Goal: Transaction & Acquisition: Download file/media

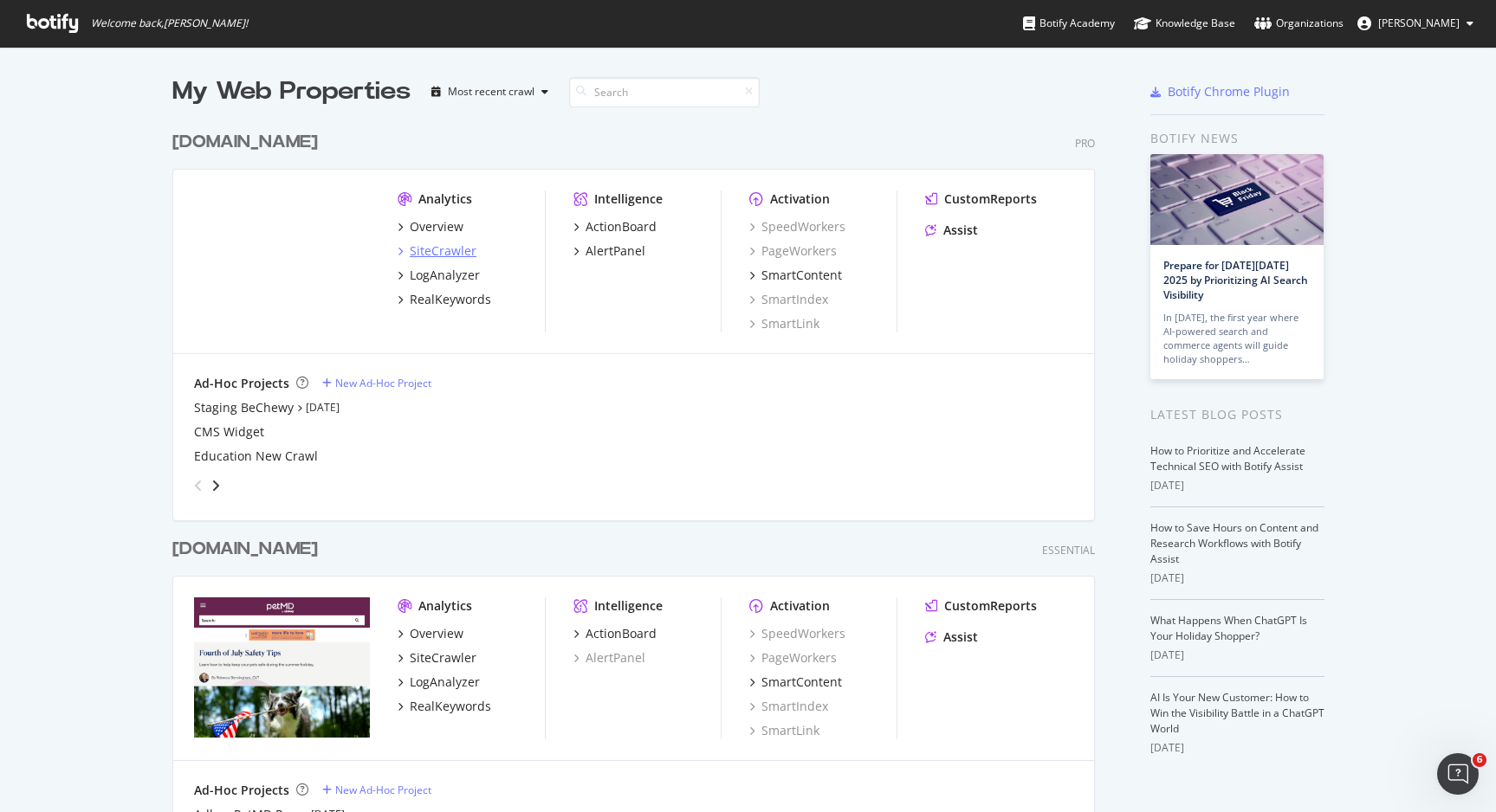
click at [422, 247] on div "SiteCrawler" at bounding box center [443, 251] width 67 height 17
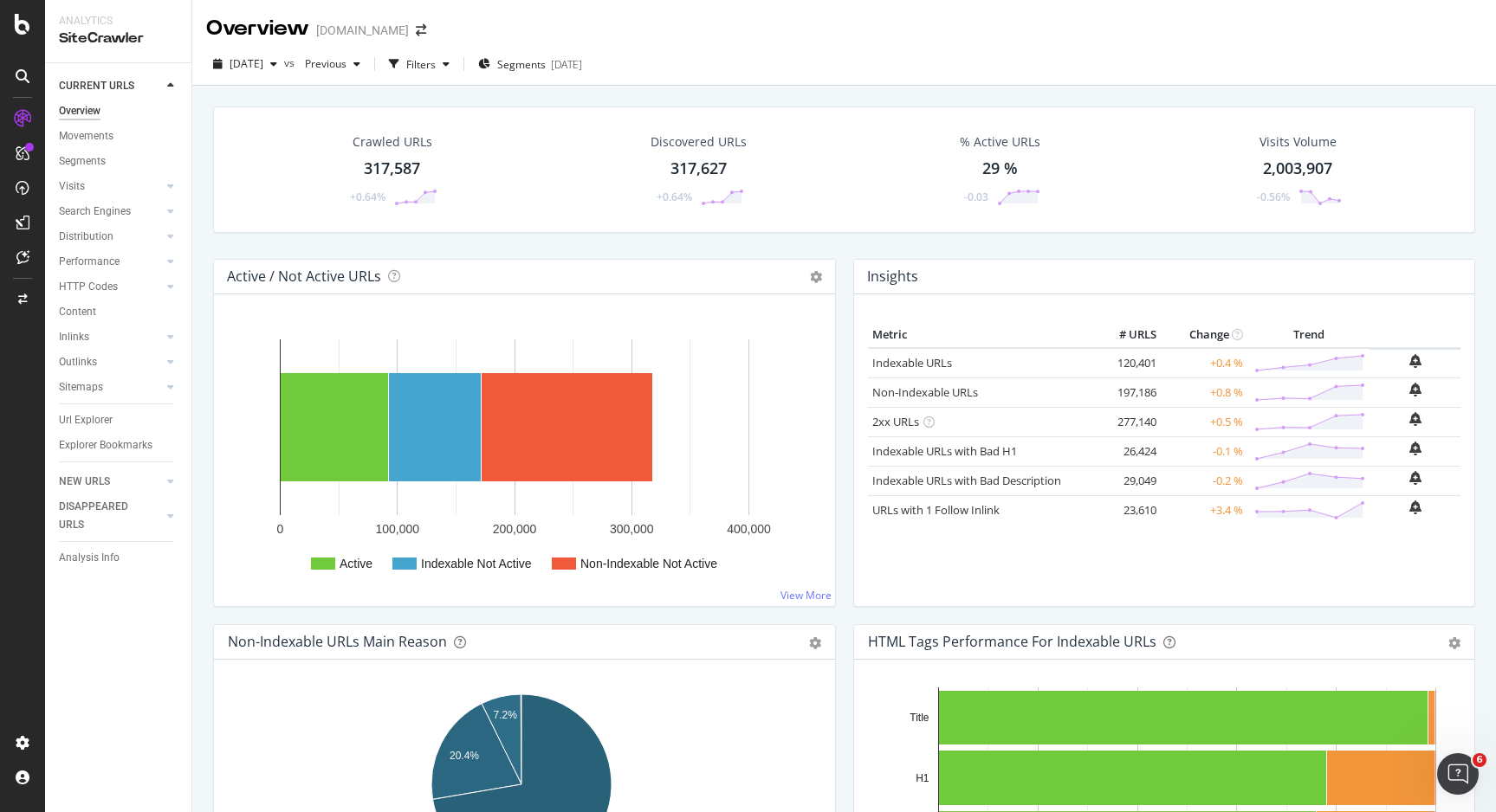
click at [350, 156] on div "Crawled URLs 317,587 +0.64%" at bounding box center [392, 170] width 126 height 90
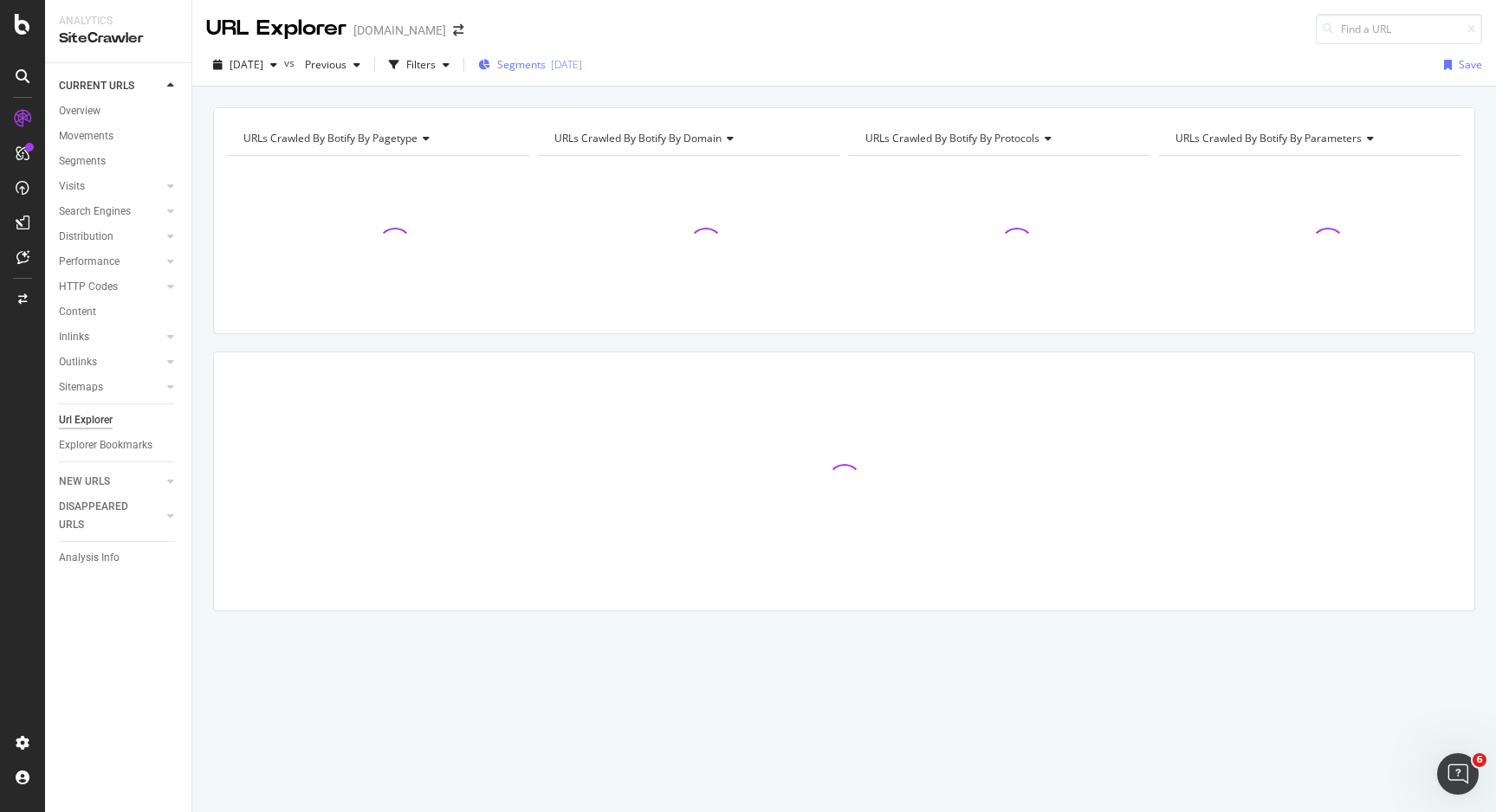
click at [580, 74] on div "Segments [DATE]" at bounding box center [530, 65] width 104 height 26
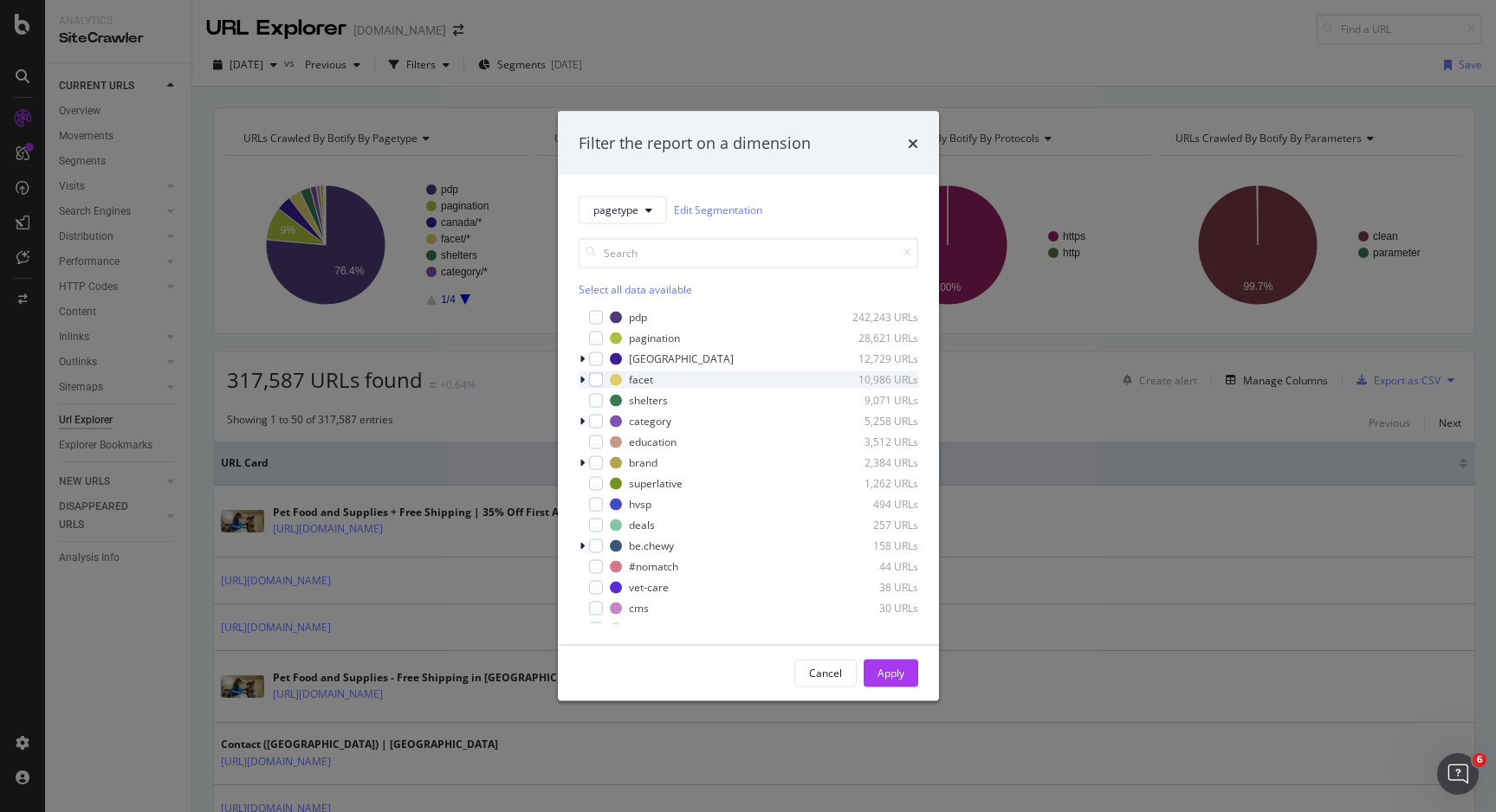
click at [582, 380] on icon "modal" at bounding box center [582, 380] width 5 height 10
click at [634, 418] on div "new 10,828 URLs" at bounding box center [769, 421] width 298 height 15
click at [619, 463] on div "modal" at bounding box center [617, 463] width 14 height 14
click at [901, 666] on div "Apply" at bounding box center [890, 672] width 27 height 15
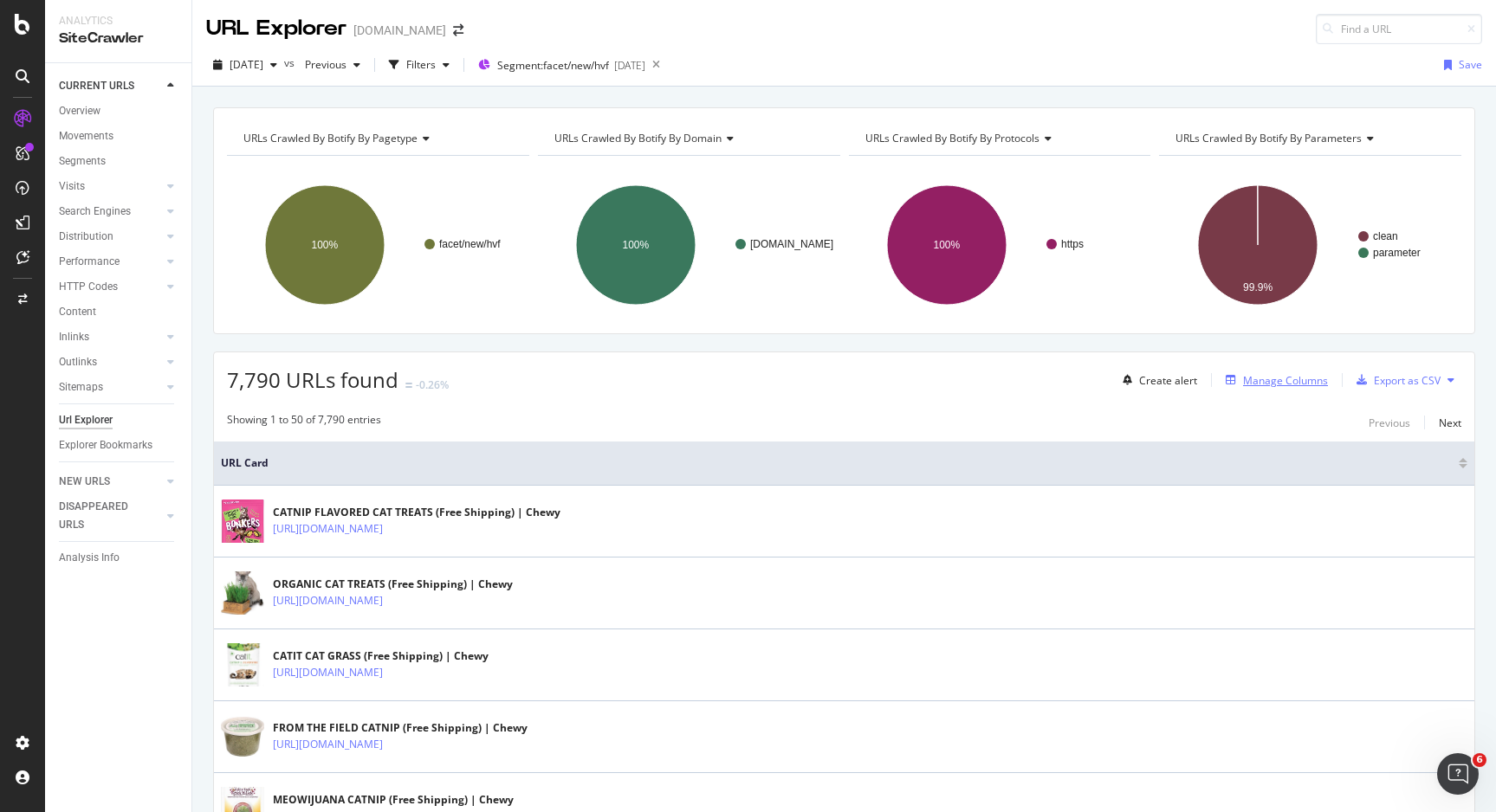
click at [1271, 382] on div "Manage Columns" at bounding box center [1285, 380] width 85 height 15
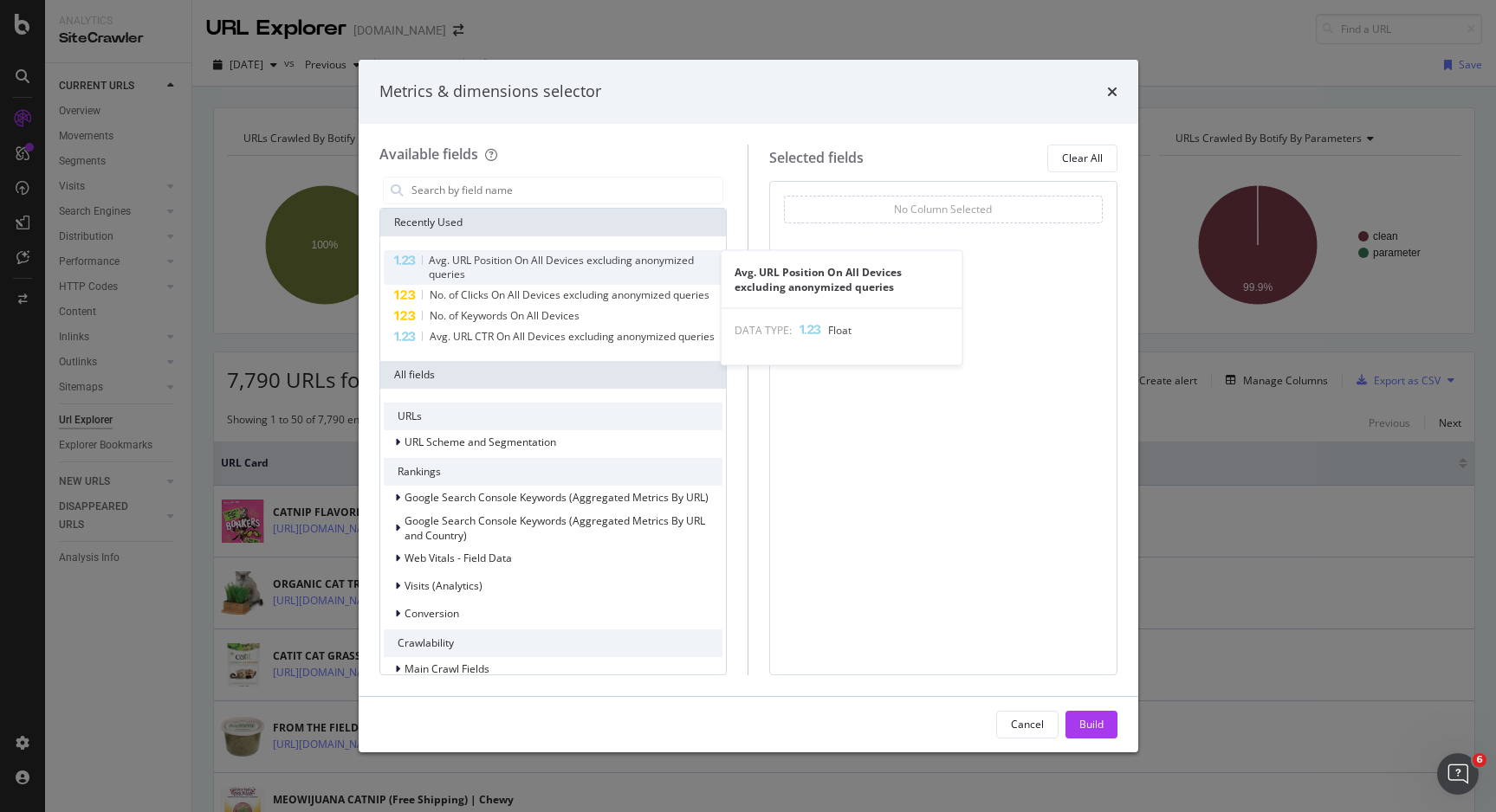
click at [418, 262] on div "Avg. URL Position On All Devices excluding anonymized queries" at bounding box center [554, 268] width 340 height 35
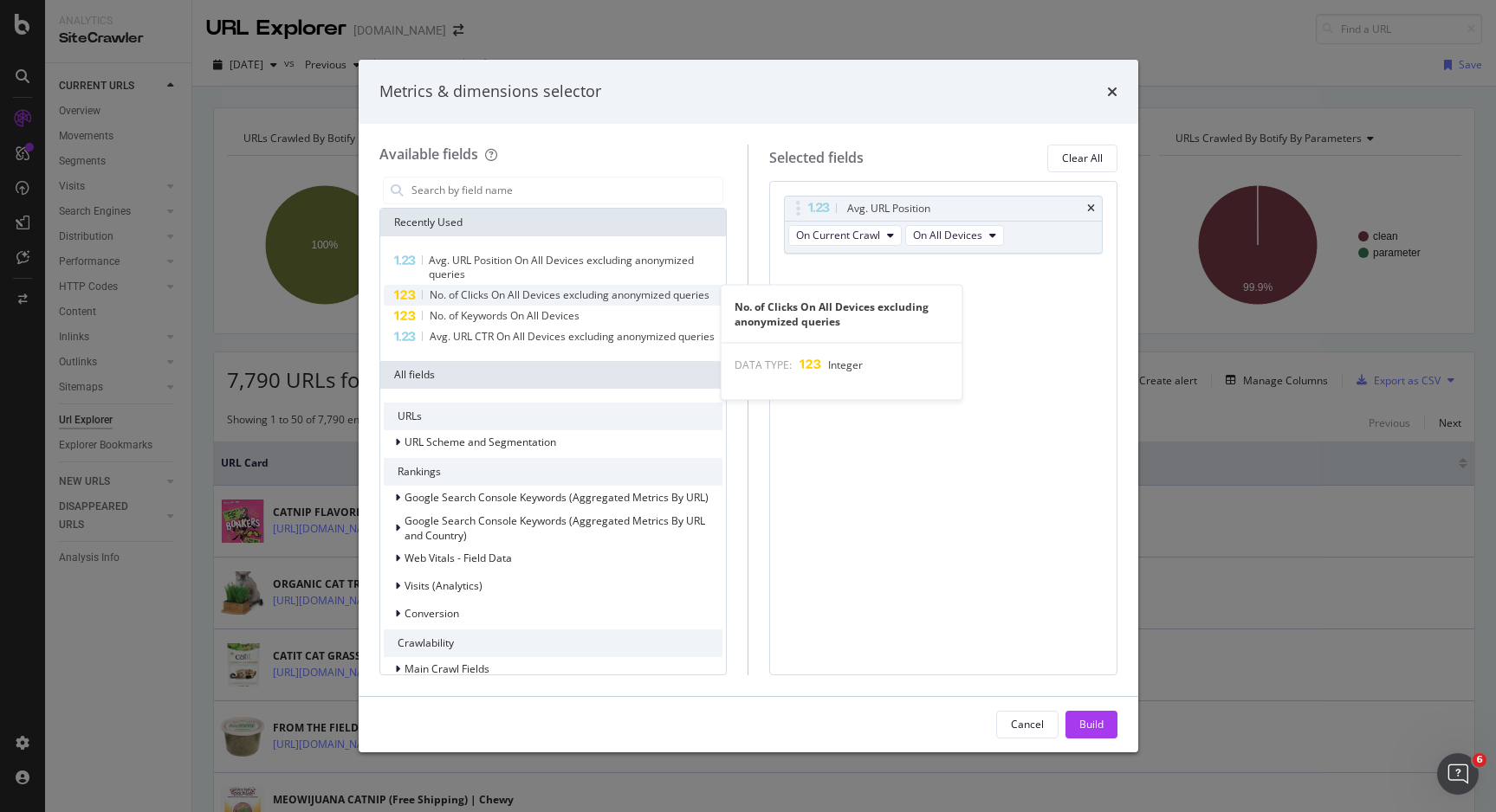
click at [557, 295] on span "No. of Clicks On All Devices excluding anonymized queries" at bounding box center [569, 295] width 280 height 15
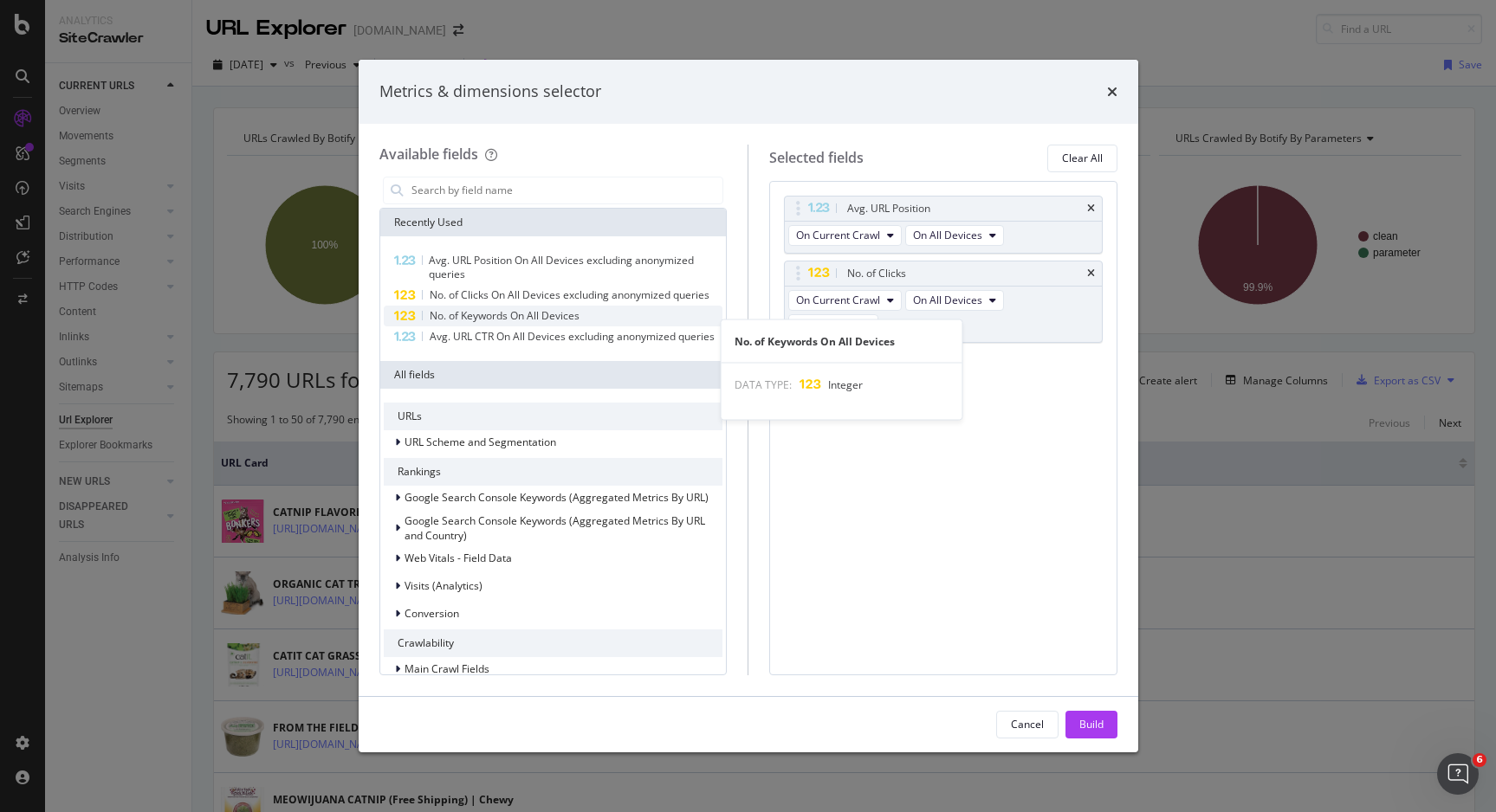
click at [556, 323] on span "No. of Keywords On All Devices" at bounding box center [504, 315] width 150 height 15
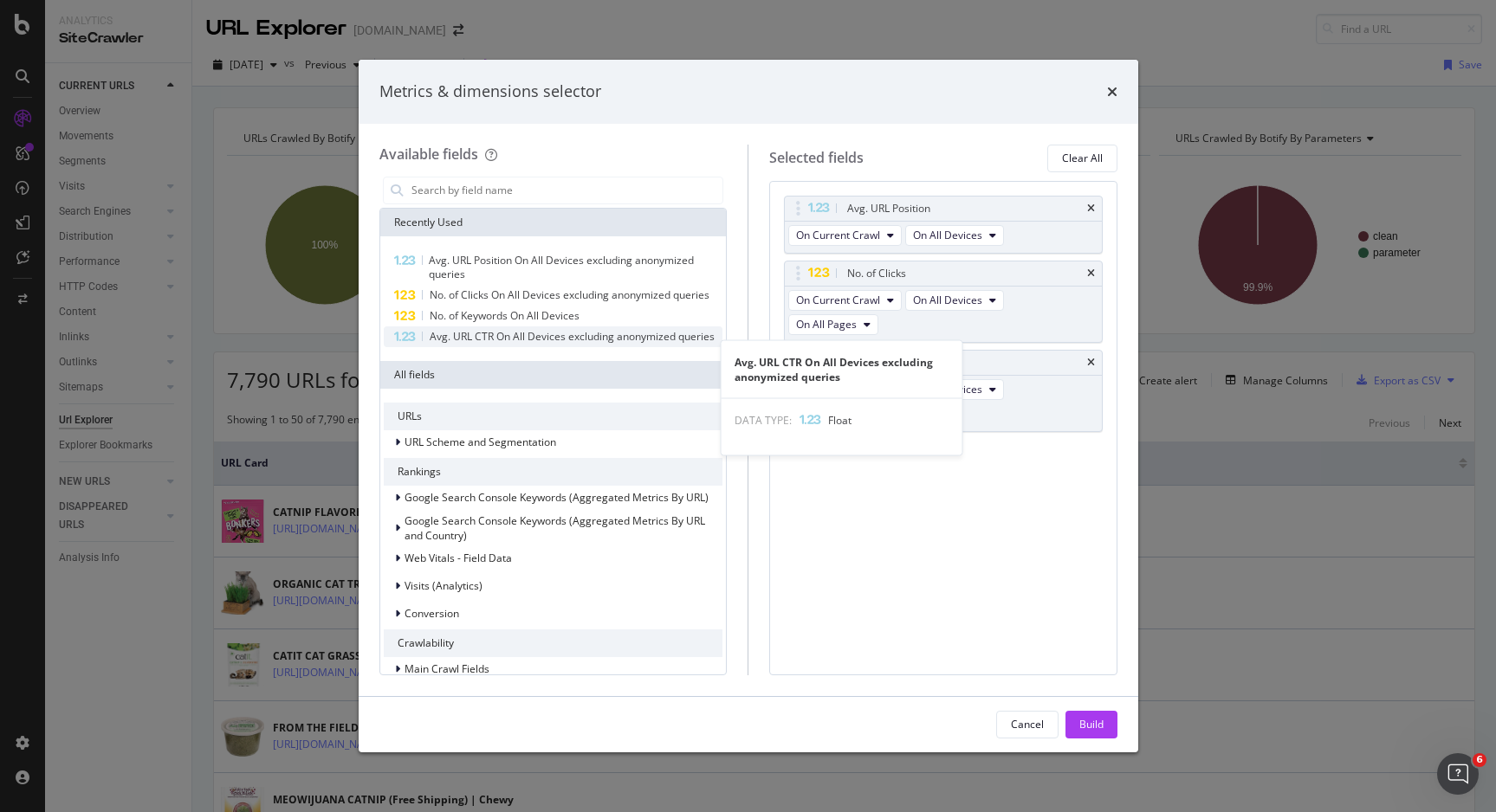
click at [554, 344] on div "Avg. URL CTR On All Devices excluding anonymized queries" at bounding box center [572, 337] width 285 height 14
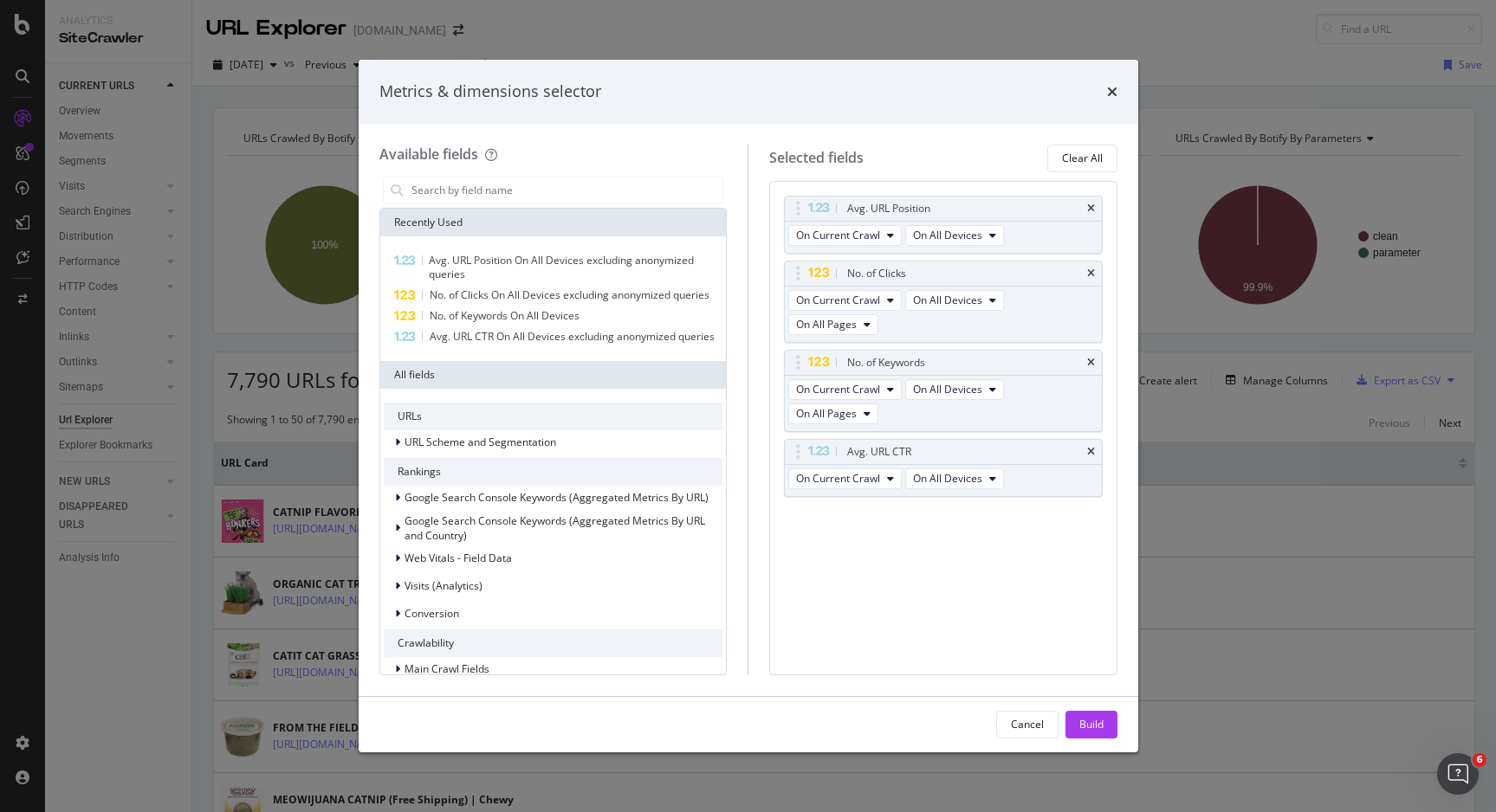
click at [1094, 728] on div "Build" at bounding box center [1091, 724] width 24 height 15
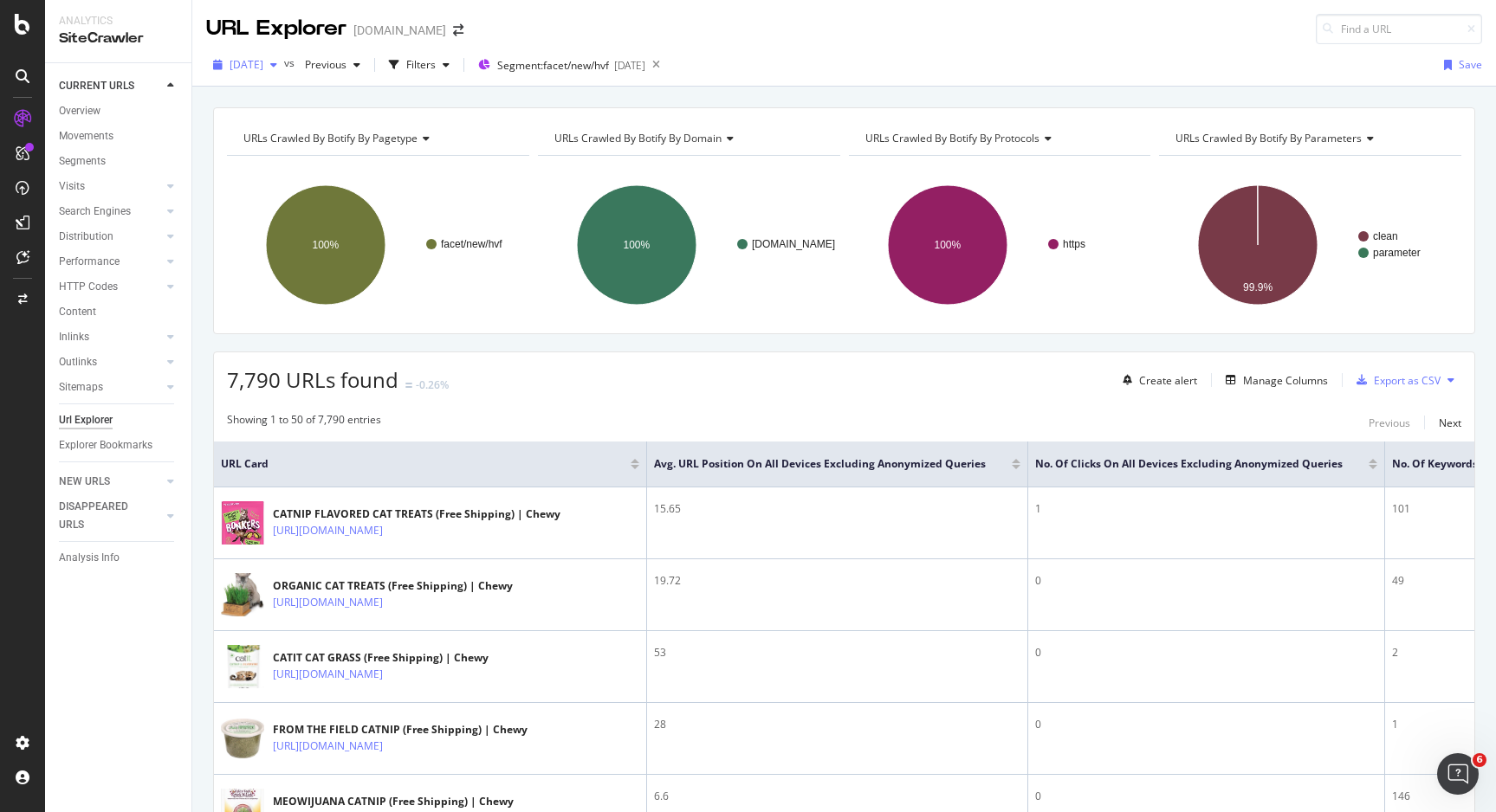
click at [263, 62] on span "[DATE]" at bounding box center [246, 64] width 34 height 15
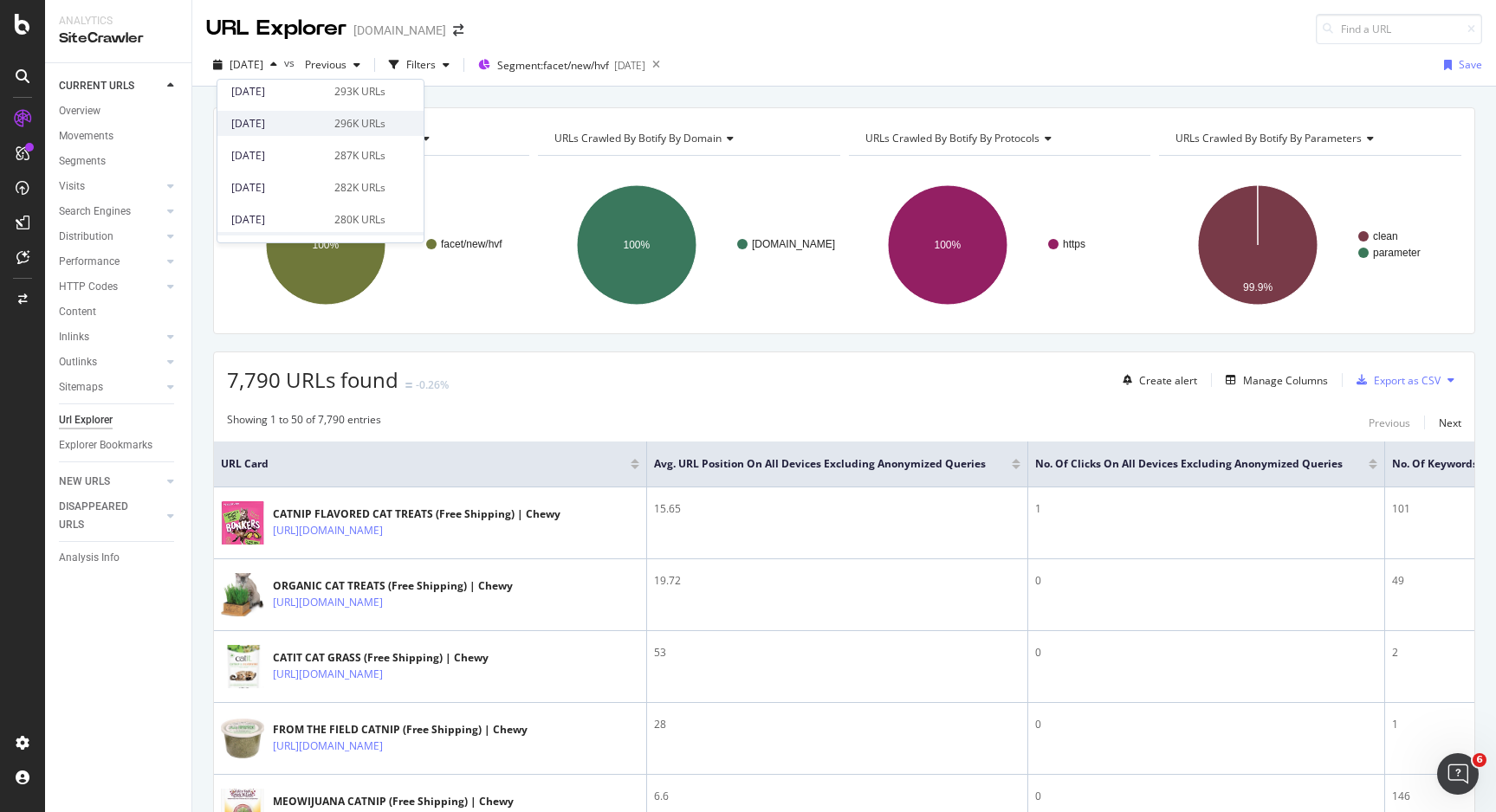
scroll to position [212, 0]
click at [322, 132] on div "[DATE] 287K URLs" at bounding box center [309, 140] width 154 height 16
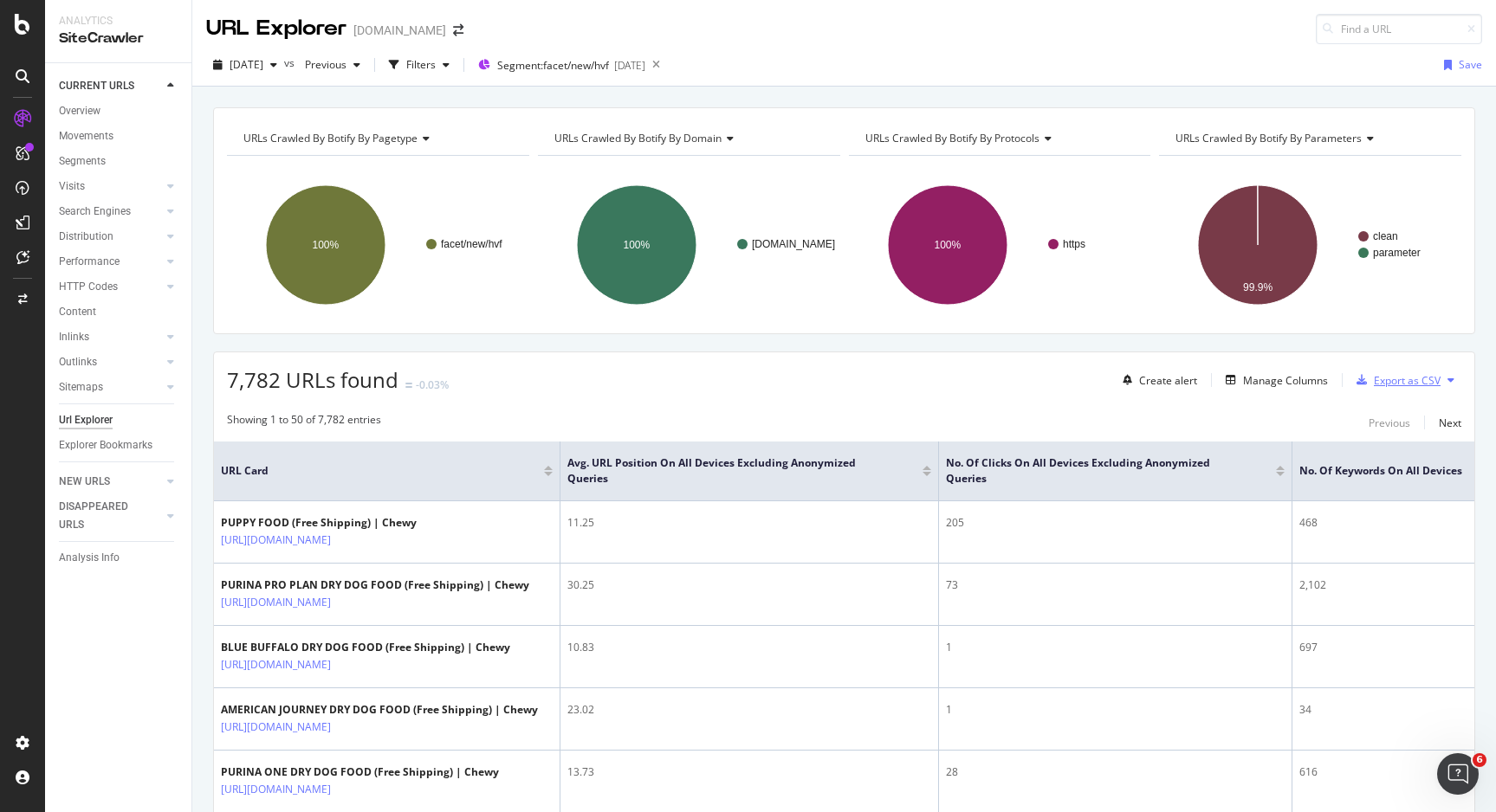
click at [1419, 385] on div "Export as CSV" at bounding box center [1407, 380] width 67 height 15
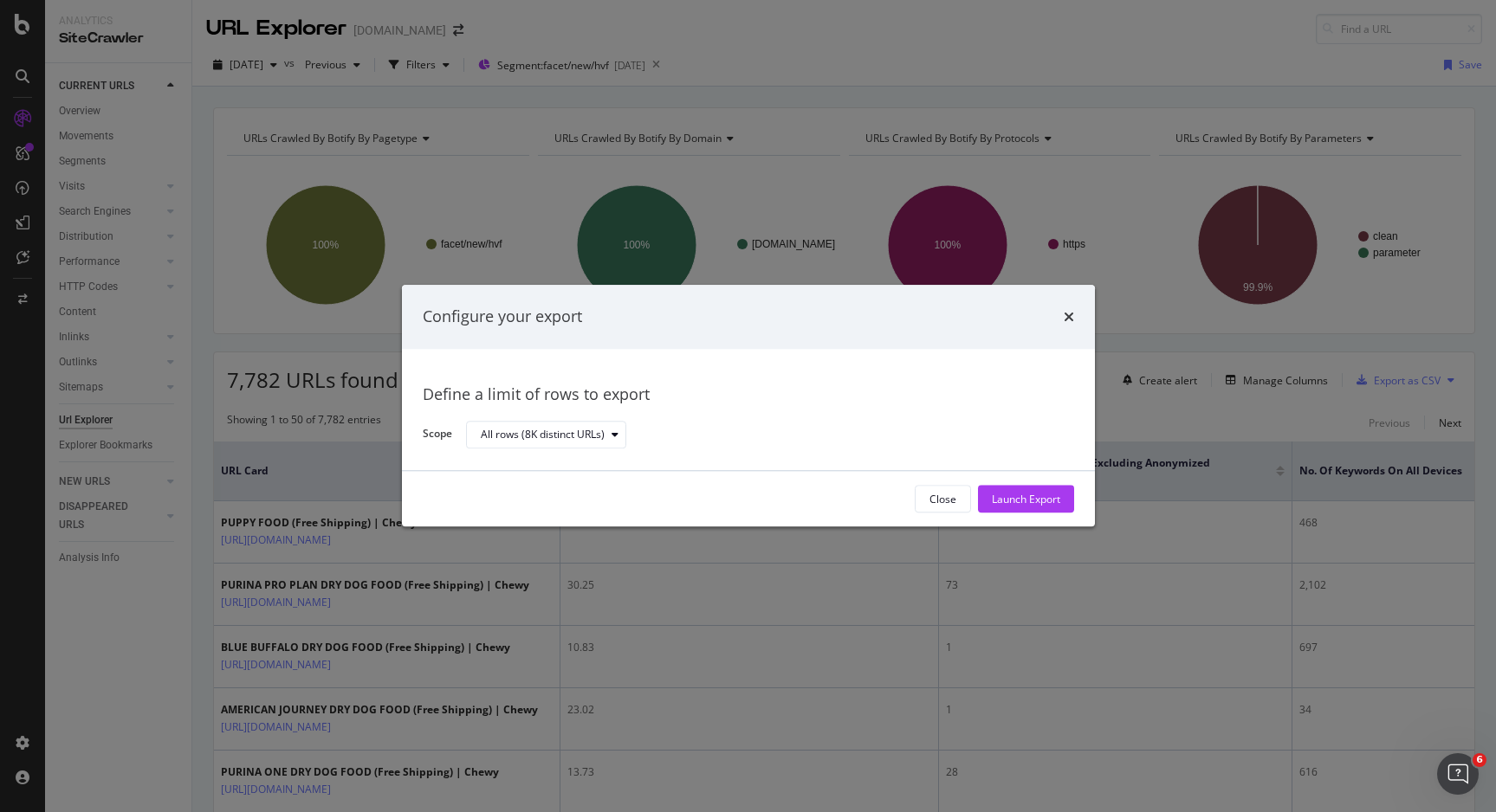
click at [1048, 497] on div "Launch Export" at bounding box center [1025, 499] width 68 height 15
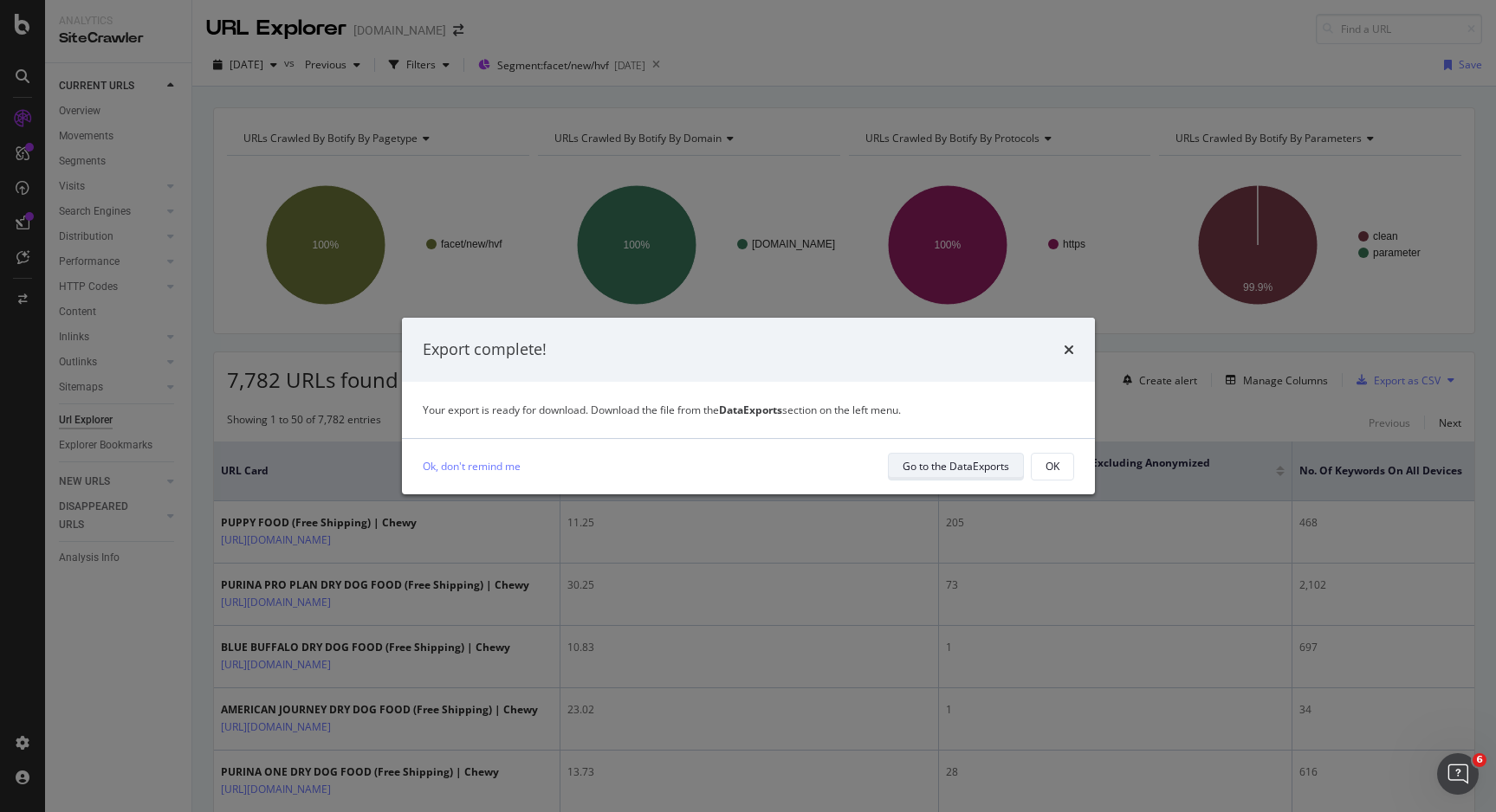
click at [938, 472] on div "Go to the DataExports" at bounding box center [955, 466] width 107 height 15
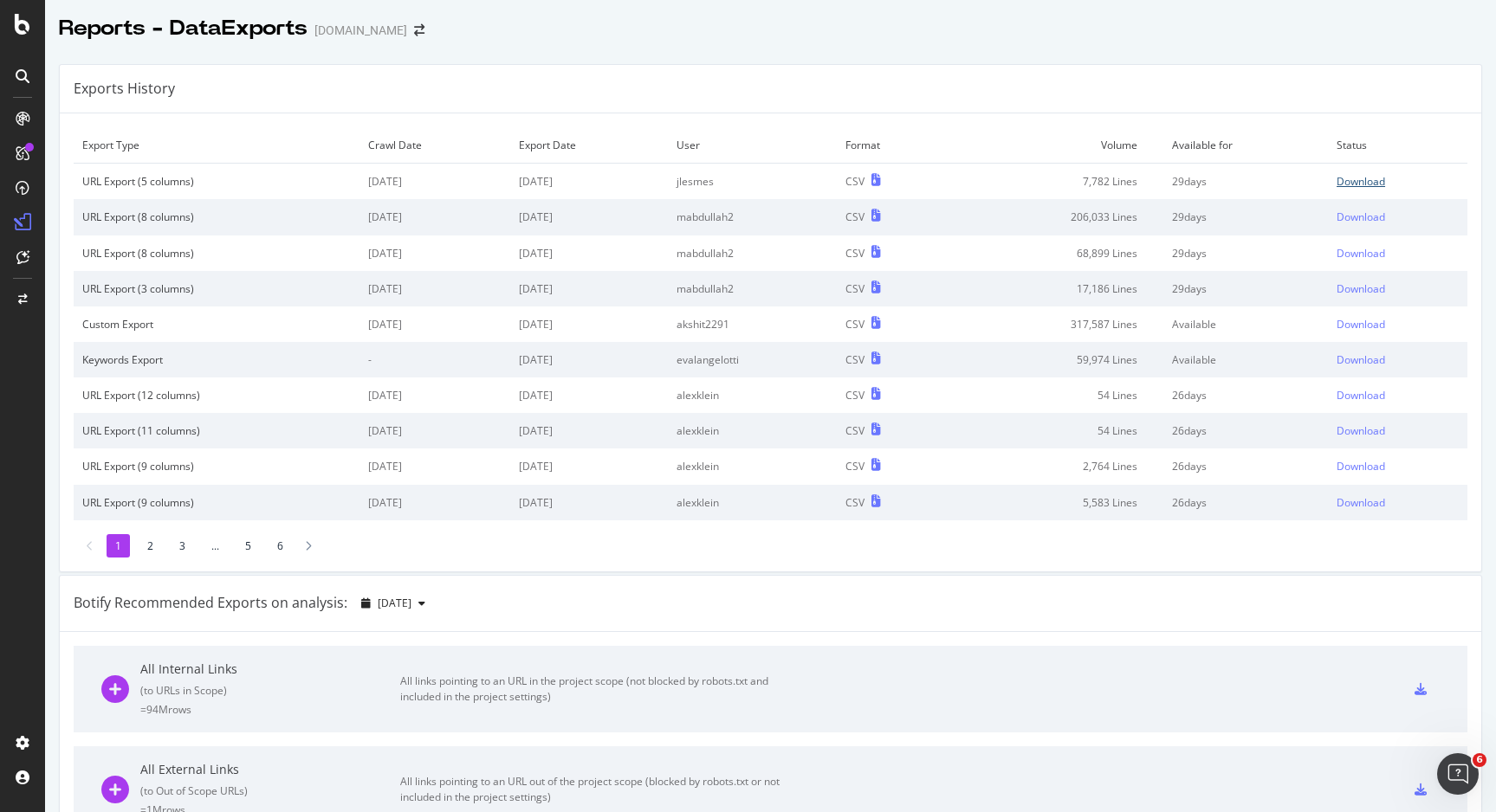
click at [1337, 181] on div "Download" at bounding box center [1361, 181] width 49 height 15
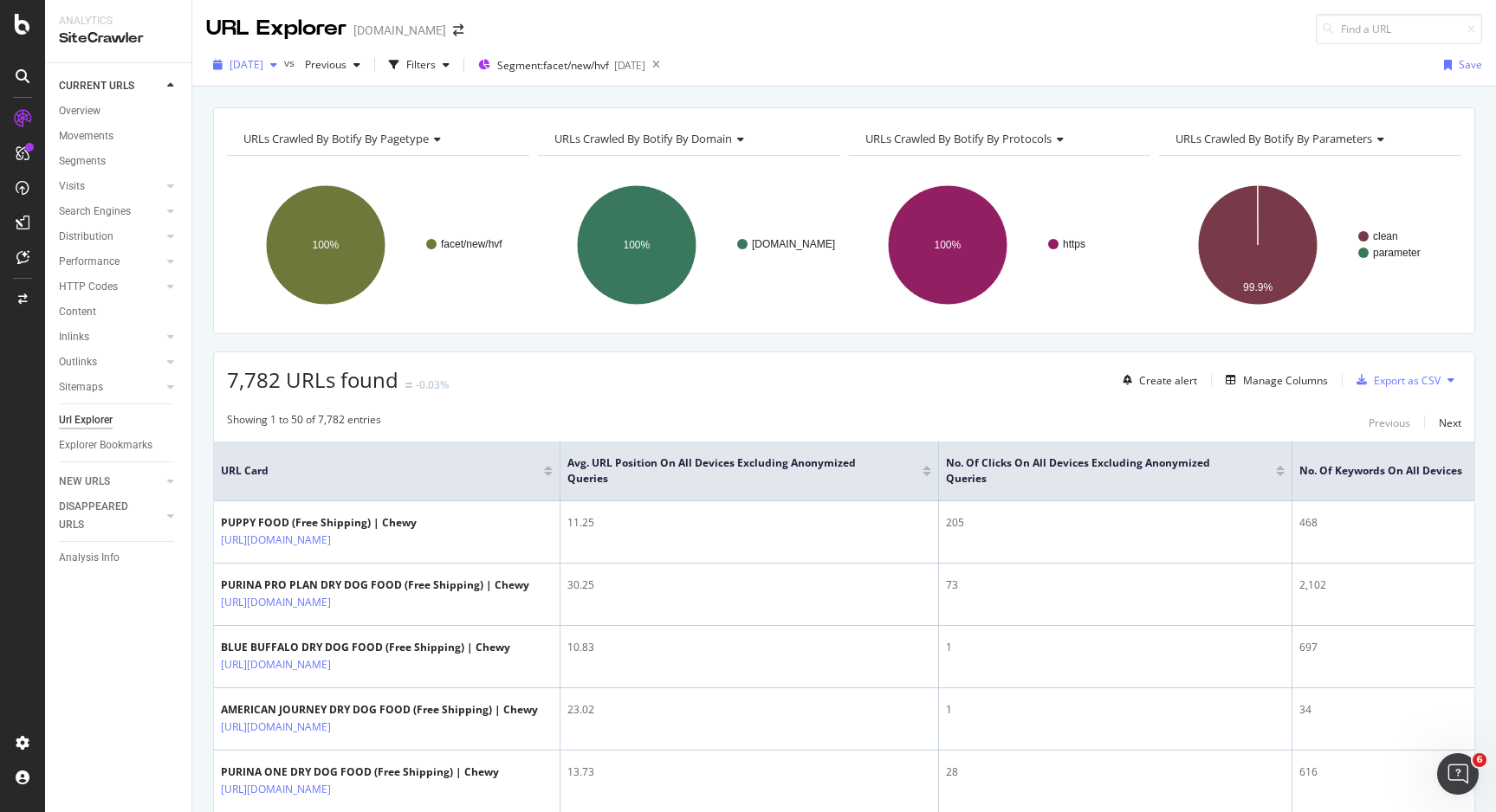
click at [263, 68] on span "[DATE]" at bounding box center [246, 64] width 34 height 15
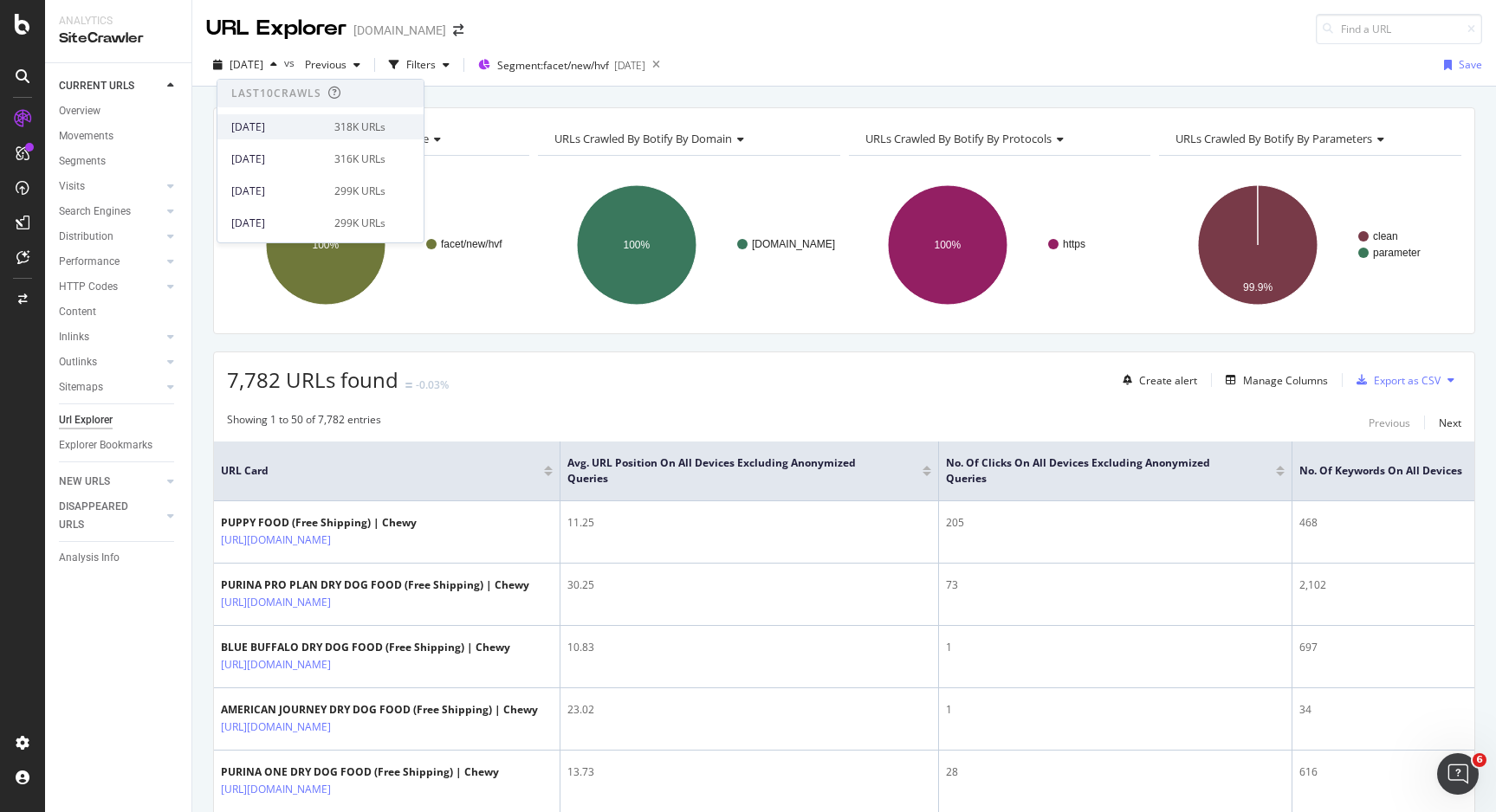
click at [309, 129] on div "[DATE]" at bounding box center [277, 127] width 93 height 16
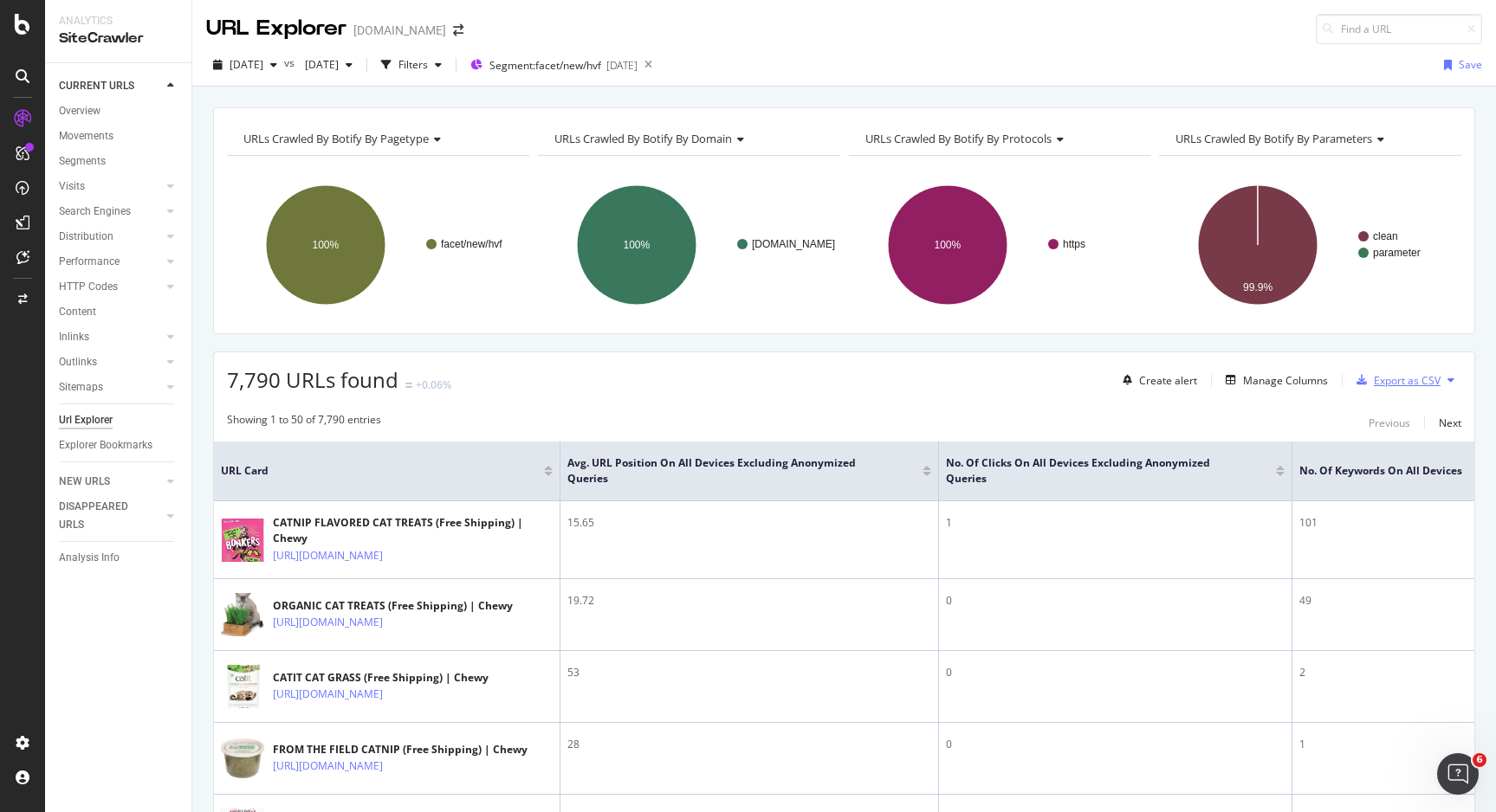
click at [1382, 381] on div "Export as CSV" at bounding box center [1407, 380] width 67 height 15
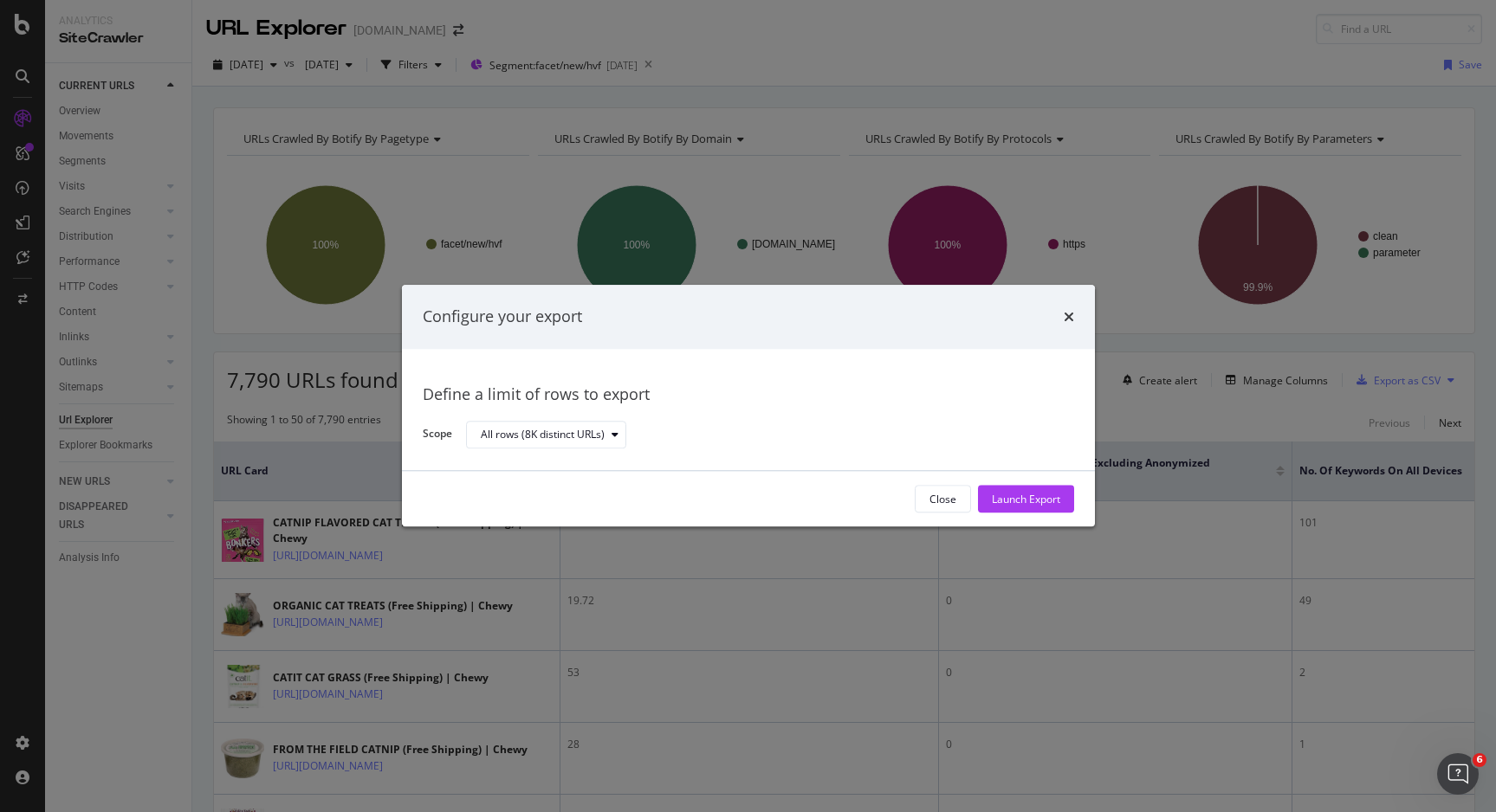
click at [1064, 495] on button "Launch Export" at bounding box center [1025, 500] width 96 height 28
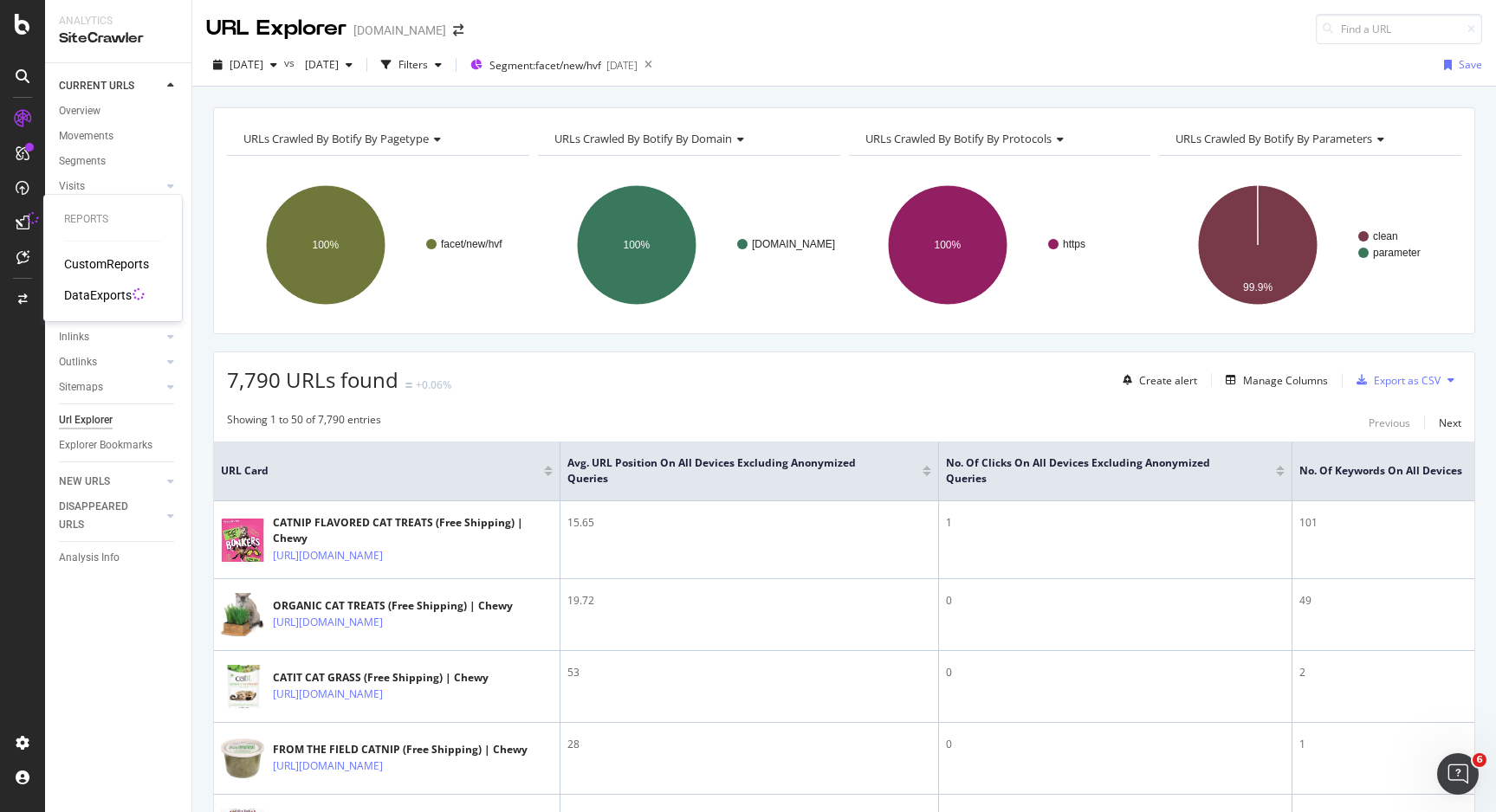
click at [34, 222] on icon at bounding box center [33, 218] width 12 height 12
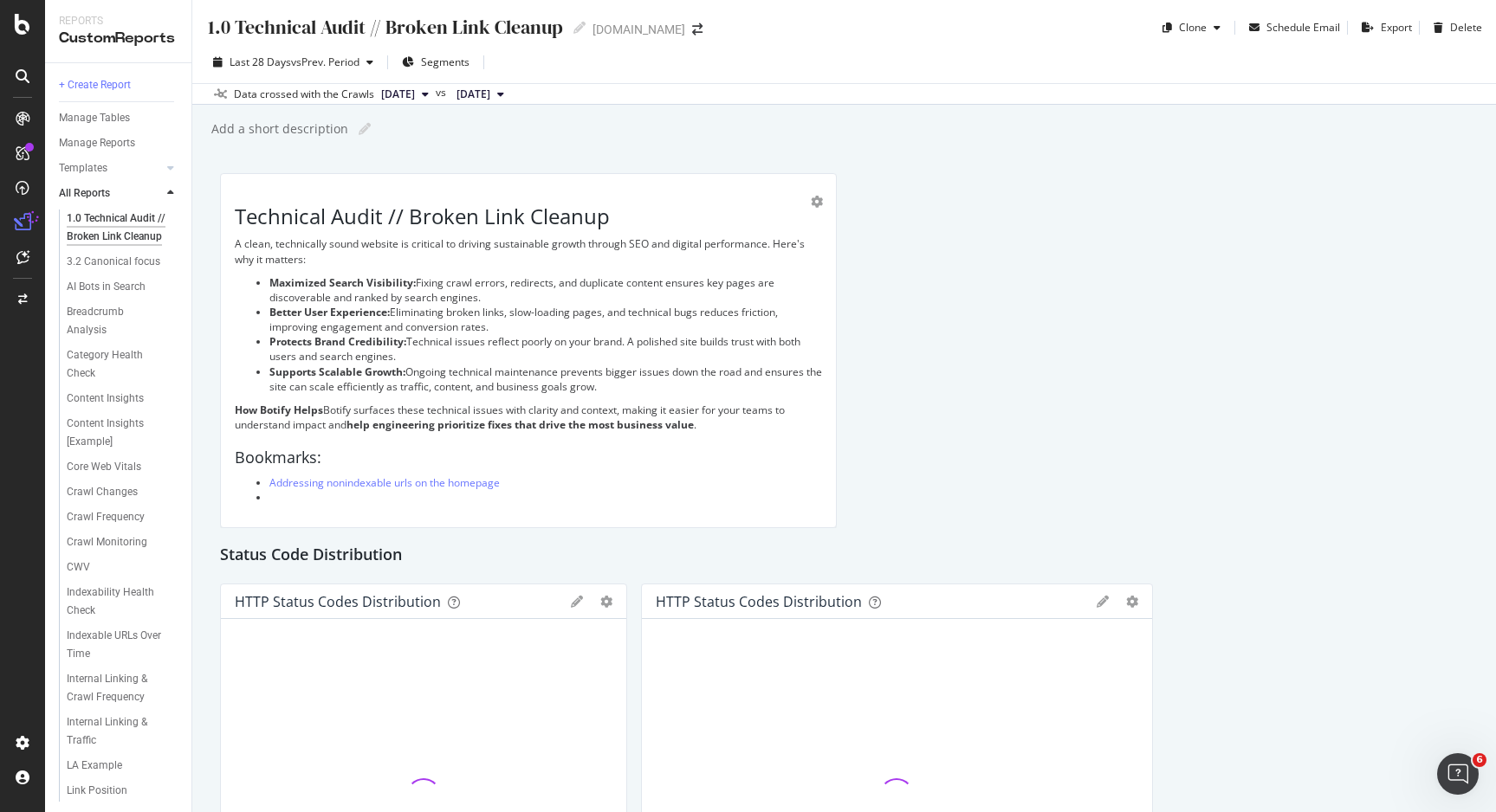
click at [23, 218] on icon at bounding box center [23, 223] width 17 height 17
click at [29, 219] on icon at bounding box center [33, 218] width 12 height 12
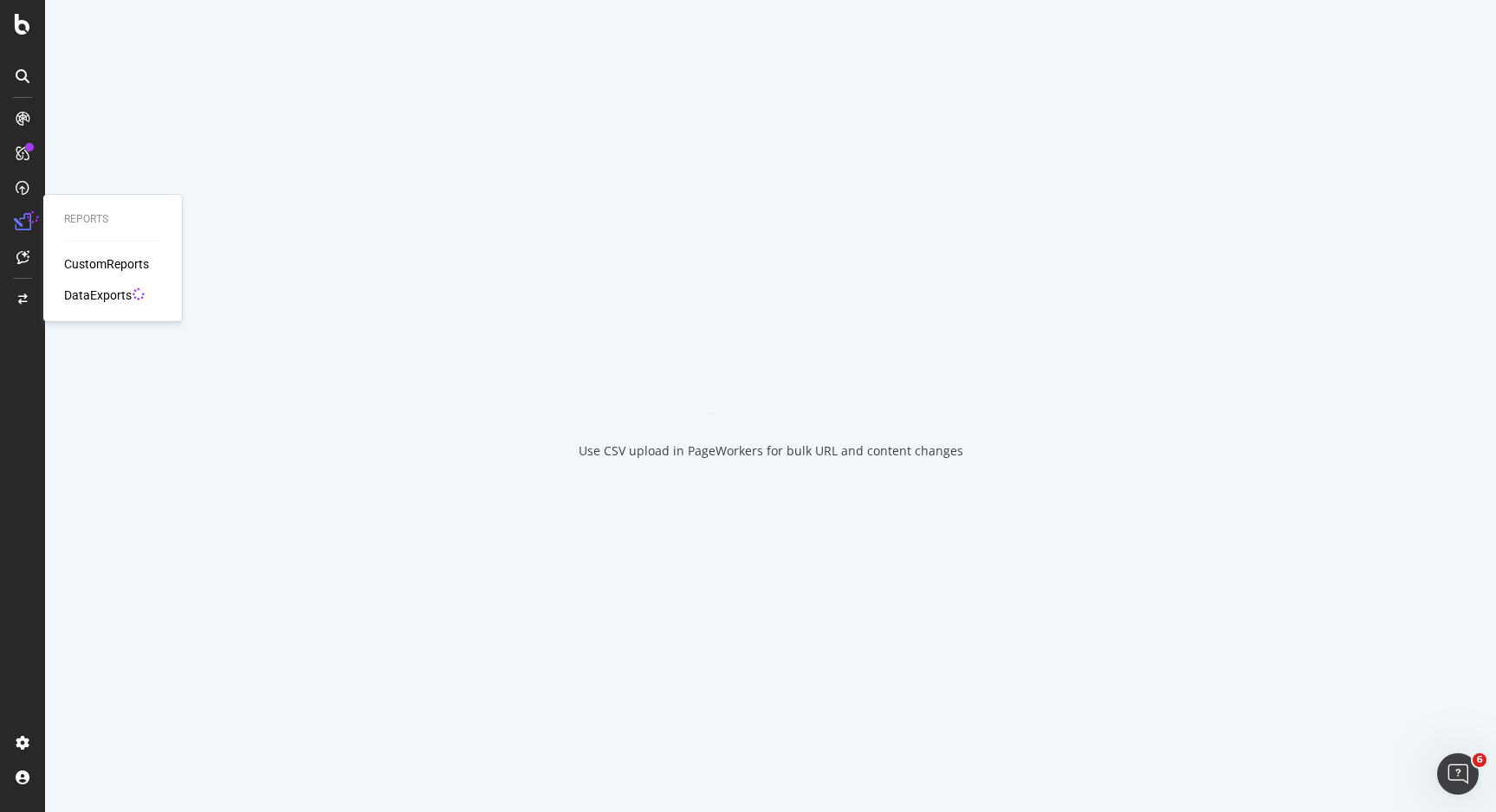
click at [117, 296] on div "DataExports" at bounding box center [98, 296] width 68 height 17
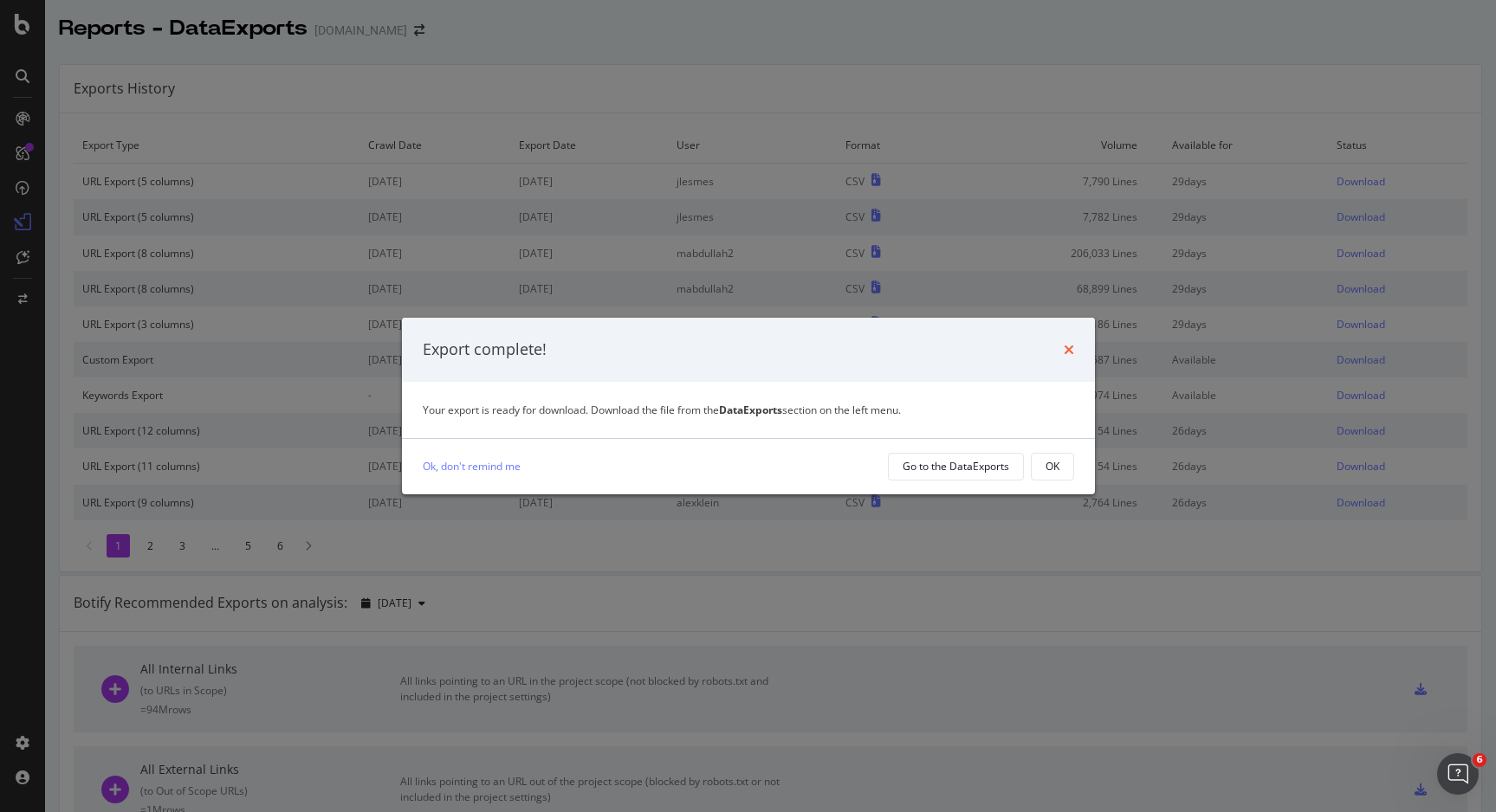
click at [1070, 343] on icon "times" at bounding box center [1069, 350] width 10 height 14
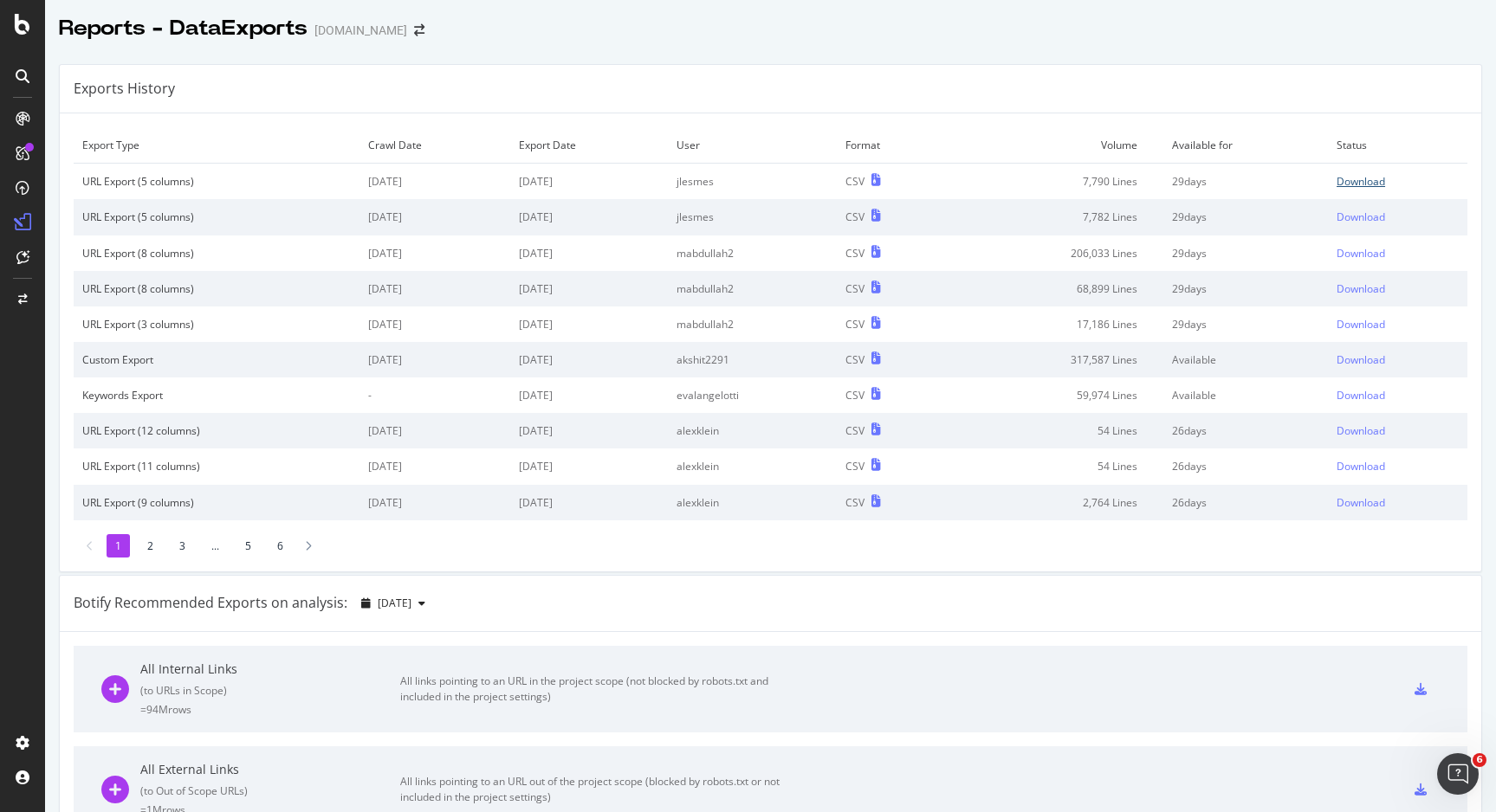
click at [1339, 179] on div "Download" at bounding box center [1361, 181] width 49 height 15
click at [1339, 180] on div "Download" at bounding box center [1361, 181] width 49 height 15
click at [1355, 215] on div "Download" at bounding box center [1361, 217] width 49 height 15
click at [1357, 176] on div "Download" at bounding box center [1361, 181] width 49 height 15
